Goal: Book appointment/travel/reservation

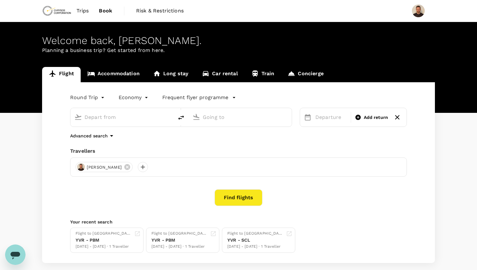
type input "roundtrip"
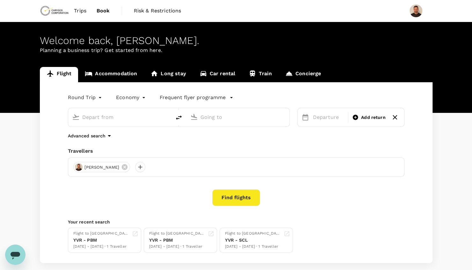
type input "Vancouver Intl (YVR)"
type input "[PERSON_NAME][GEOGRAPHIC_DATA] (PBM)"
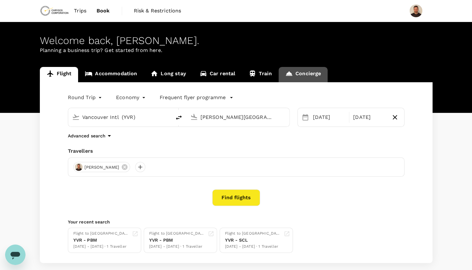
click at [305, 74] on link "Concierge" at bounding box center [302, 74] width 49 height 15
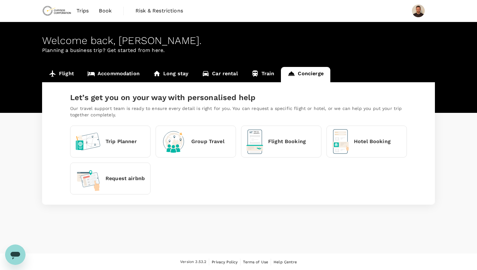
click at [119, 143] on p "Trip Planner" at bounding box center [120, 142] width 31 height 8
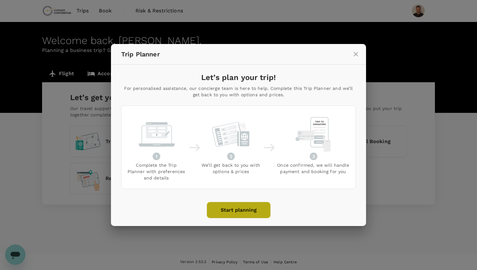
click at [242, 207] on button "Start planning" at bounding box center [238, 210] width 64 height 17
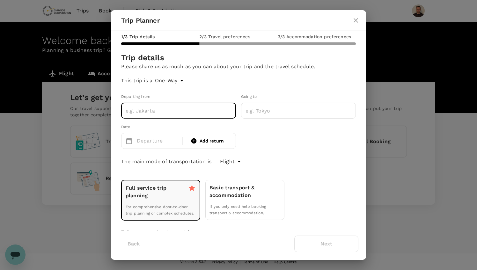
click at [150, 113] on input "text" at bounding box center [178, 111] width 115 height 16
click at [178, 83] on body "Trips Book Risk & Restrictions Welcome back , [PERSON_NAME] . Planning a busine…" at bounding box center [238, 135] width 477 height 270
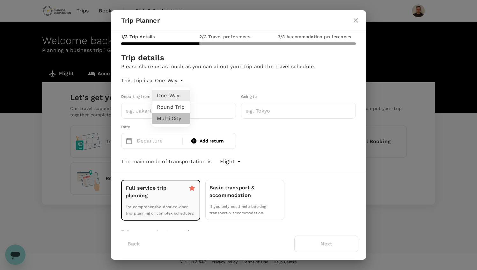
click at [175, 122] on li "Multi City" at bounding box center [171, 118] width 38 height 11
type input "multicity"
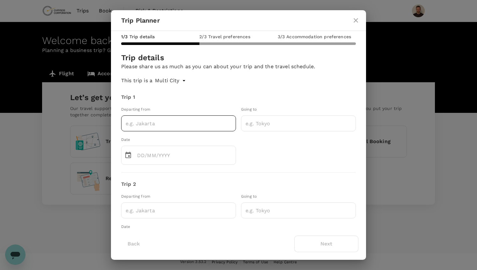
click at [154, 127] on input "text" at bounding box center [178, 123] width 115 height 16
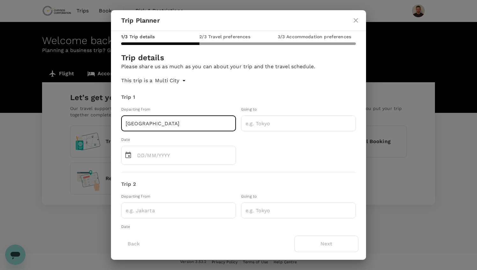
type input "[GEOGRAPHIC_DATA]"
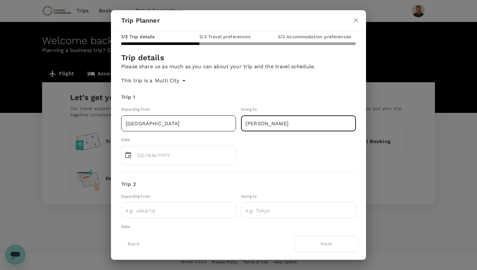
type input "[PERSON_NAME]"
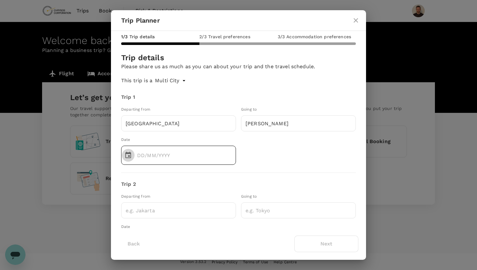
type input "DD/MM/YYYY"
click at [158, 154] on input "DD/MM/YYYY" at bounding box center [186, 155] width 99 height 19
click at [130, 153] on icon "Choose date" at bounding box center [128, 155] width 6 height 6
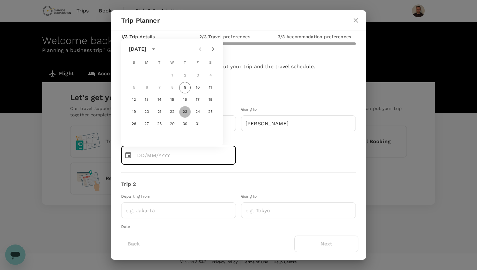
click at [184, 113] on button "23" at bounding box center [184, 111] width 11 height 11
type input "[DATE]"
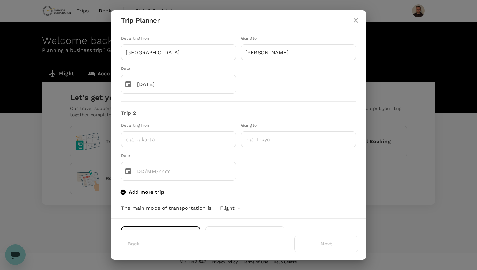
scroll to position [75, 0]
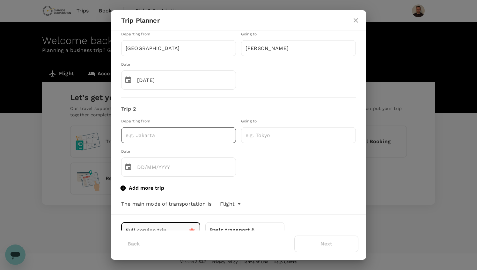
click at [161, 139] on input "text" at bounding box center [178, 135] width 115 height 16
type input "[PERSON_NAME]"
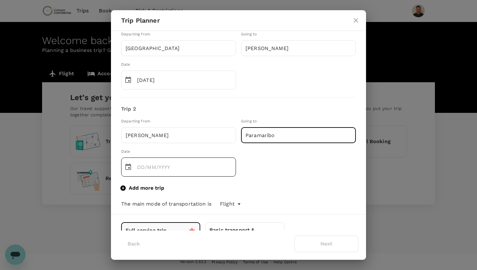
type input "Paramaribo"
type input "DD/MM/YYYY"
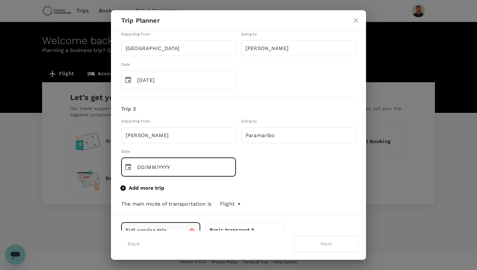
click at [152, 168] on input "DD/MM/YYYY" at bounding box center [186, 166] width 99 height 19
click at [126, 166] on icon "Choose date" at bounding box center [128, 167] width 8 height 8
click at [171, 134] on button "29" at bounding box center [171, 135] width 11 height 11
type input "[DATE]"
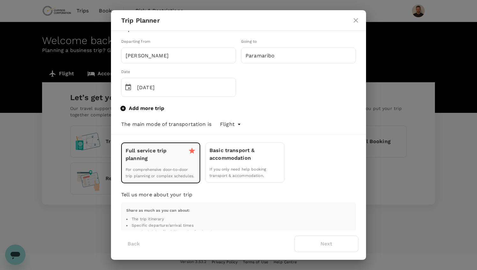
scroll to position [152, 0]
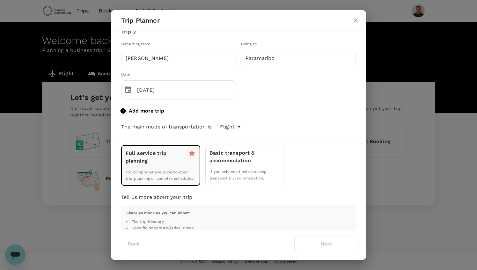
click at [125, 108] on icon "button" at bounding box center [122, 110] width 5 height 5
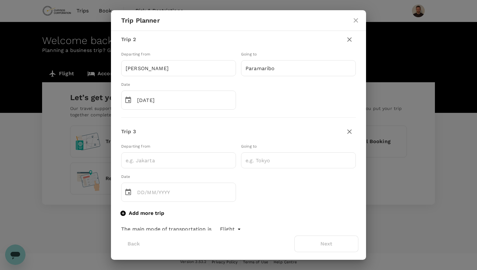
scroll to position [160, 0]
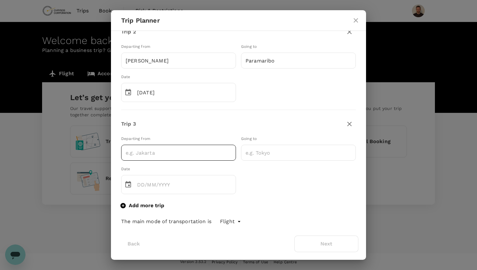
click at [149, 152] on input "text" at bounding box center [178, 153] width 115 height 16
type input "Parimaribo"
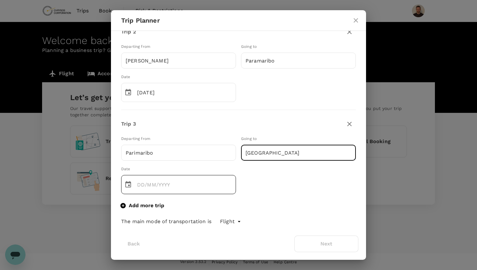
type input "[GEOGRAPHIC_DATA]"
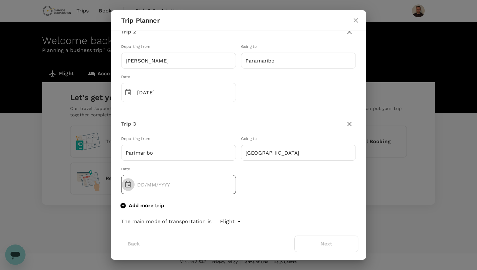
click at [129, 184] on icon "Choose date" at bounding box center [128, 184] width 6 height 6
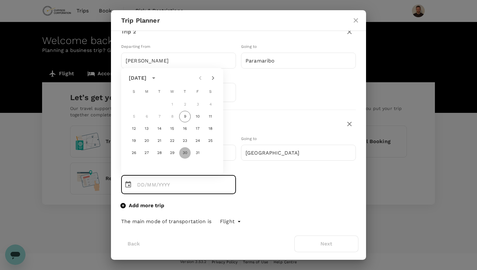
click at [188, 151] on button "30" at bounding box center [184, 152] width 11 height 11
type input "[DATE]"
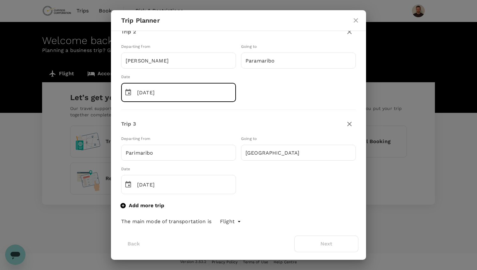
click at [205, 95] on input "[DATE]" at bounding box center [186, 92] width 99 height 19
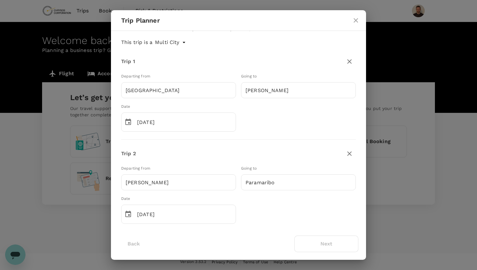
scroll to position [31, 0]
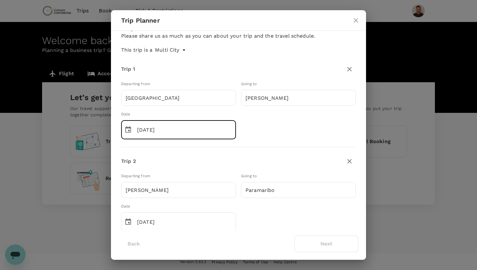
click at [192, 133] on input "[DATE]" at bounding box center [186, 129] width 99 height 19
click at [128, 129] on icon "Choose date, selected date is Oct 23, 2025" at bounding box center [128, 130] width 8 height 8
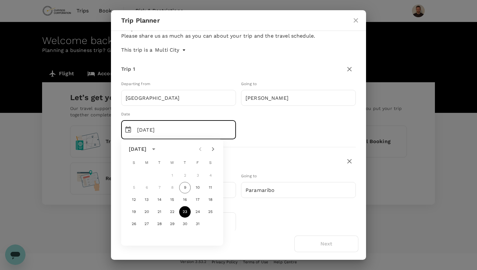
click at [287, 130] on div "Departing from [GEOGRAPHIC_DATA] ​ Going to [GEOGRAPHIC_DATA] ​ Date ​ [DATE] ​" at bounding box center [236, 108] width 240 height 64
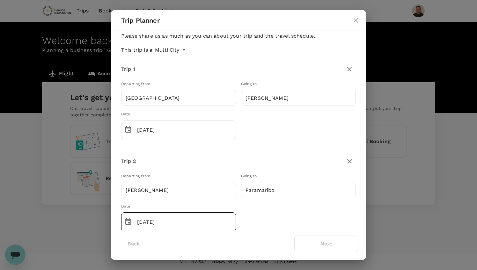
click at [152, 223] on input "[DATE]" at bounding box center [186, 221] width 99 height 19
click at [140, 220] on input "[DATE]" at bounding box center [186, 221] width 99 height 19
type input "[DATE]"
click at [272, 217] on div "Departing from [GEOGRAPHIC_DATA] ​ Going to [GEOGRAPHIC_DATA] ​ Date ​ [DATE] ​" at bounding box center [236, 200] width 240 height 64
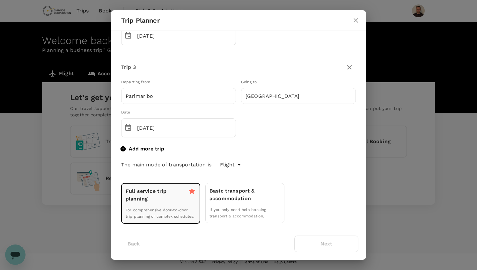
scroll to position [220, 0]
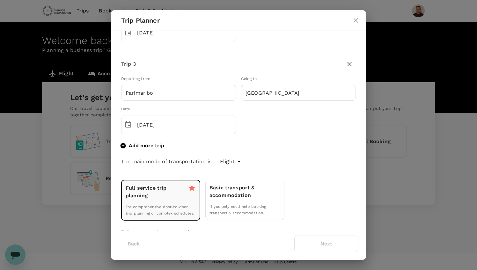
click at [125, 144] on icon "button" at bounding box center [122, 145] width 5 height 5
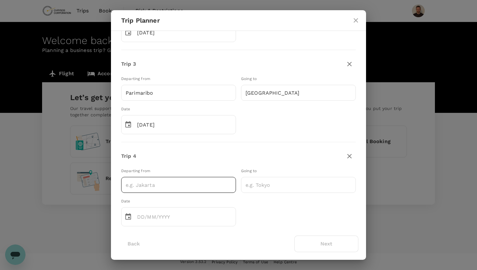
click at [153, 184] on input "text" at bounding box center [178, 185] width 115 height 16
type input "[GEOGRAPHIC_DATA]"
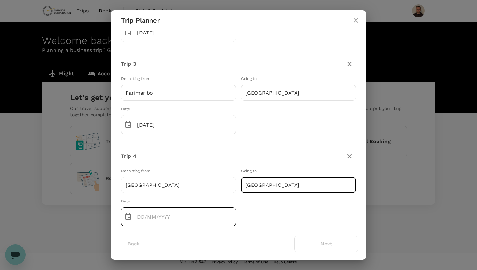
type input "[GEOGRAPHIC_DATA]"
click at [129, 216] on icon "Choose date" at bounding box center [128, 217] width 8 height 8
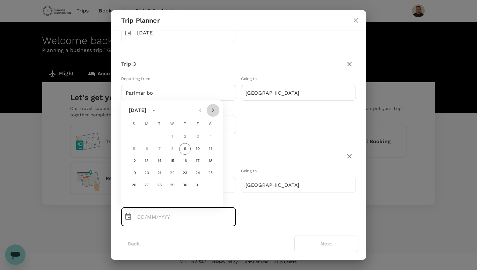
click at [211, 112] on icon "Next month" at bounding box center [213, 110] width 8 height 8
click at [210, 138] on button "1" at bounding box center [210, 136] width 11 height 11
type input "[DATE]"
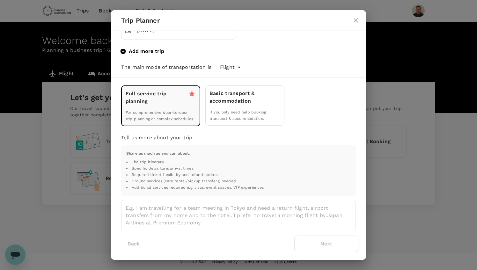
scroll to position [408, 0]
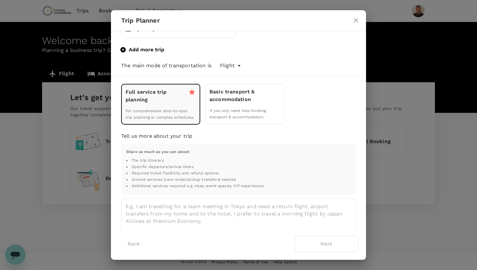
click at [253, 108] on span "If you only need help booking transport & accommodation." at bounding box center [237, 113] width 56 height 11
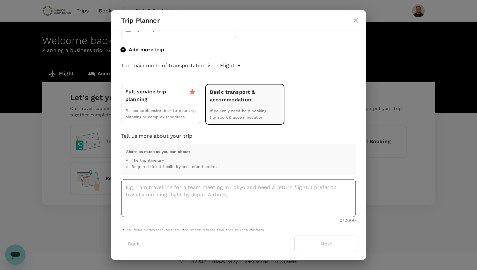
click at [177, 189] on textarea at bounding box center [238, 198] width 234 height 38
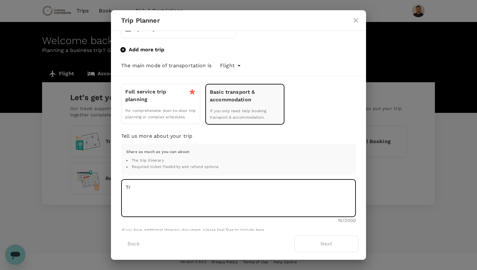
type textarea "T"
type textarea "C"
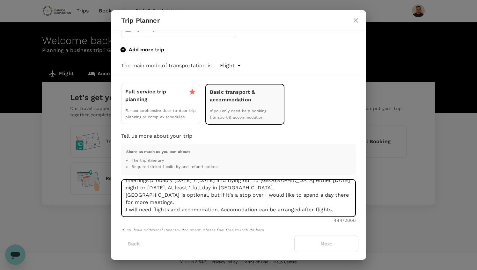
scroll to position [24, 0]
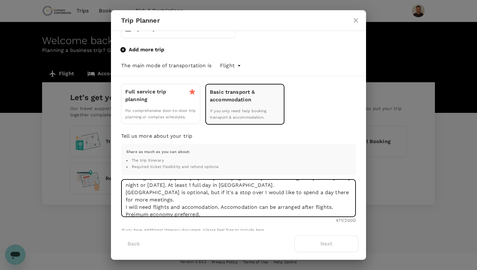
type textarea "I am heading to [GEOGRAPHIC_DATA] and [GEOGRAPHIC_DATA] for meetings. I would l…"
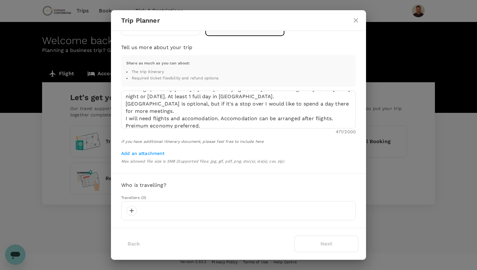
scroll to position [500, 0]
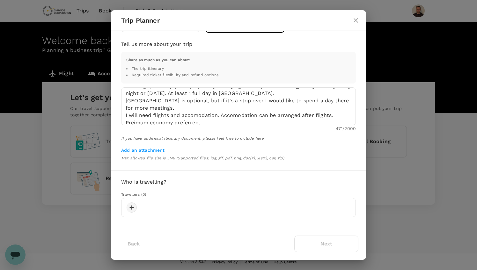
click at [131, 204] on div at bounding box center [131, 207] width 10 height 10
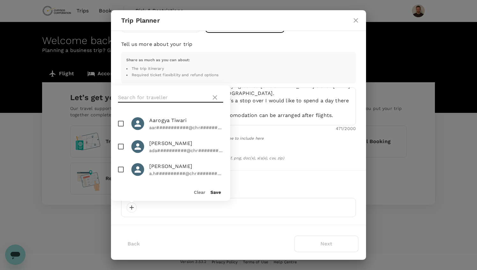
click at [146, 97] on input "text" at bounding box center [163, 97] width 90 height 10
type input "Micha"
click at [156, 145] on span "[PERSON_NAME]" at bounding box center [186, 144] width 74 height 8
checkbox input "true"
click at [215, 194] on button "Save" at bounding box center [215, 192] width 11 height 5
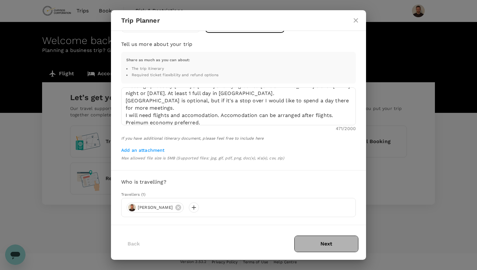
click at [337, 247] on button "Next" at bounding box center [326, 243] width 64 height 17
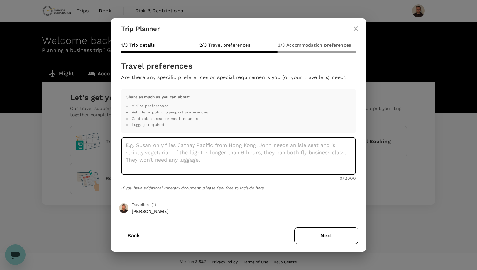
click at [187, 154] on textarea at bounding box center [238, 156] width 234 height 38
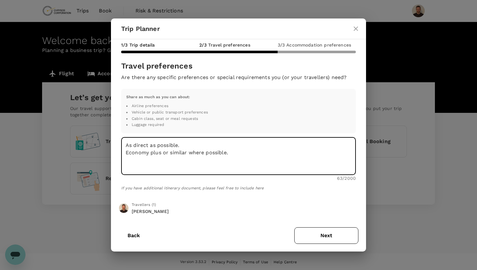
type textarea "As direct as possible. Economy plus or similar where possible."
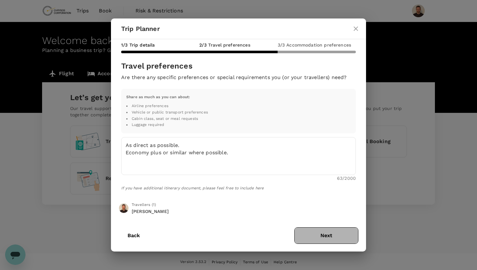
click at [332, 235] on button "Next" at bounding box center [326, 235] width 64 height 17
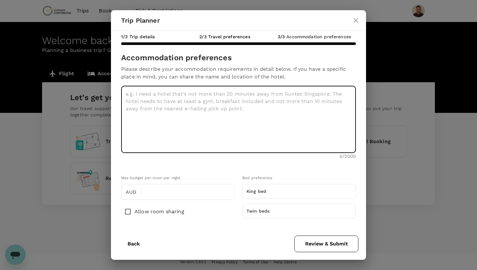
click at [221, 113] on textarea at bounding box center [238, 119] width 234 height 67
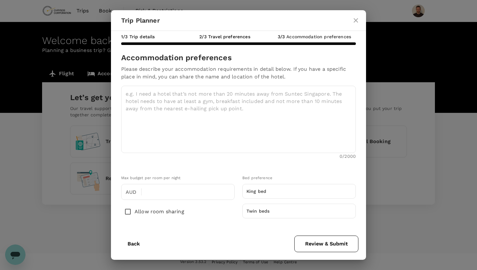
click at [326, 192] on p "King bed" at bounding box center [298, 191] width 105 height 6
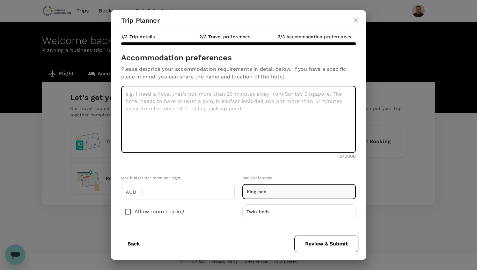
click at [203, 99] on textarea at bounding box center [238, 119] width 234 height 67
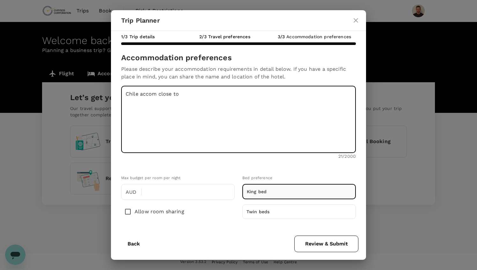
paste textarea ": [PERSON_NAME][STREET_ADDRESS]"
click at [157, 95] on textarea "Chile accom close to : [PERSON_NAME][STREET_ADDRESS]" at bounding box center [238, 119] width 234 height 67
click at [166, 108] on textarea "Chile accom relatively close to : [PERSON_NAME][STREET_ADDRESS]" at bounding box center [238, 119] width 234 height 67
click at [142, 103] on textarea "Chile accom relatively close to : [PERSON_NAME][STREET_ADDRESS]" at bounding box center [238, 119] width 234 height 67
click at [324, 95] on textarea "Chile accom relatively close to : [PERSON_NAME][STREET_ADDRESS]" at bounding box center [238, 119] width 234 height 67
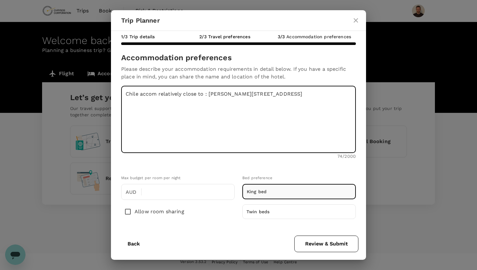
paste textarea "[STREET_ADDRESS]"
click at [239, 127] on textarea "Chile accom relatively close to : [PERSON_NAME][STREET_ADDRESS] Paramaribo acco…" at bounding box center [238, 119] width 234 height 67
click at [139, 110] on textarea "Chile accom relatively close to : [PERSON_NAME][STREET_ADDRESS] Paramaribo acco…" at bounding box center [238, 119] width 234 height 67
click at [287, 108] on textarea "Chile accom relatively close to : [PERSON_NAME][STREET_ADDRESS] Paramaribo acco…" at bounding box center [238, 119] width 234 height 67
paste textarea "Calz. Gral. [PERSON_NAME][STREET_ADDRESS][PERSON_NAME][PERSON_NAME][PERSON_NAME]"
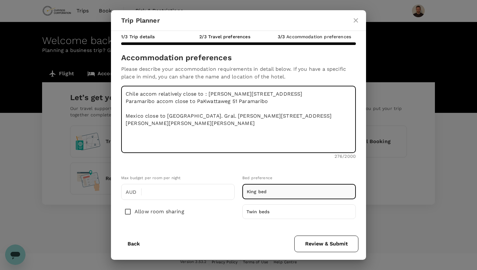
type textarea "Chile accom relatively close to : [PERSON_NAME][STREET_ADDRESS] Paramaribo acco…"
click at [327, 245] on button "Review & Submit" at bounding box center [326, 243] width 64 height 17
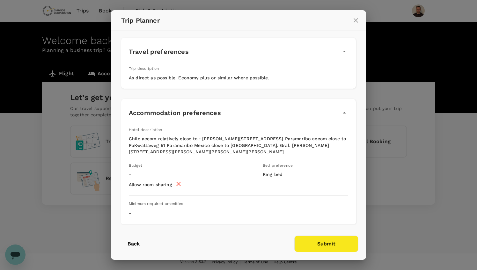
scroll to position [382, 0]
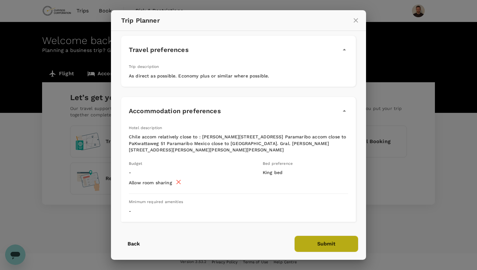
click at [328, 246] on button "Submit" at bounding box center [326, 243] width 64 height 17
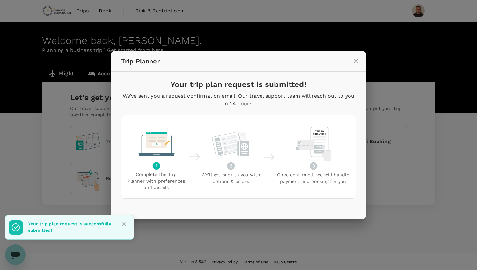
scroll to position [0, 0]
click at [355, 59] on icon "close" at bounding box center [356, 61] width 8 height 8
